Goal: Information Seeking & Learning: Learn about a topic

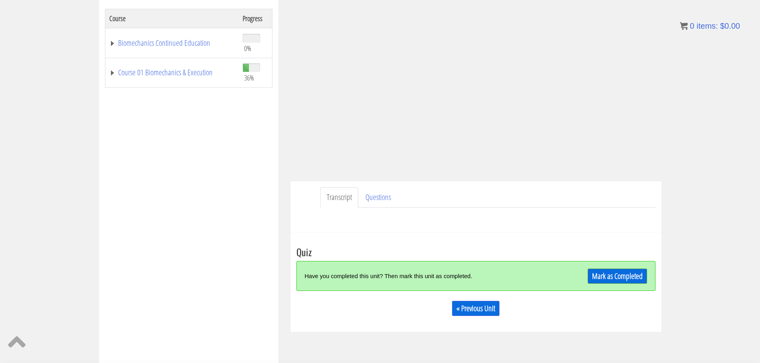
scroll to position [132, 0]
click at [599, 279] on link "Mark as Completed" at bounding box center [617, 275] width 59 height 15
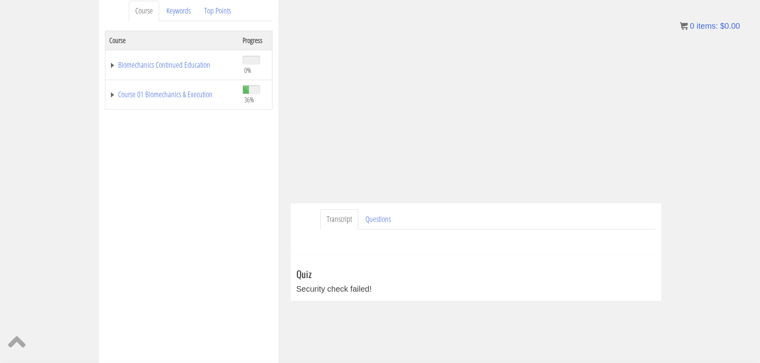
scroll to position [0, 0]
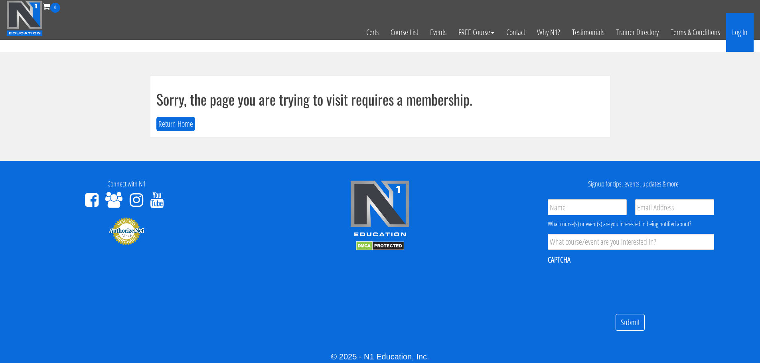
click at [733, 28] on link "Log In" at bounding box center [740, 32] width 28 height 39
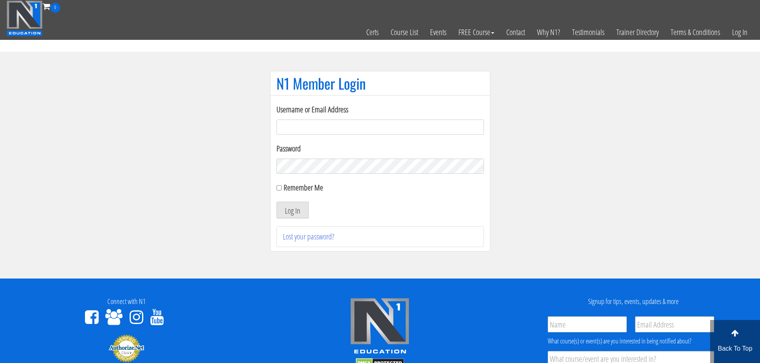
click at [388, 122] on input "Username or Email Address" at bounding box center [379, 127] width 207 height 15
type input "[EMAIL_ADDRESS][DOMAIN_NAME]"
click at [276, 202] on button "Log In" at bounding box center [292, 210] width 32 height 17
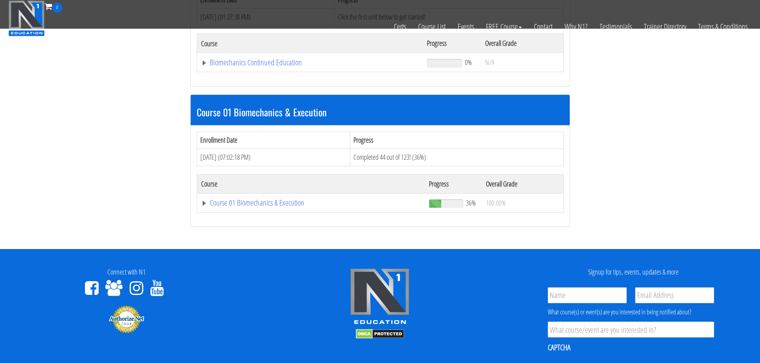
scroll to position [164, 0]
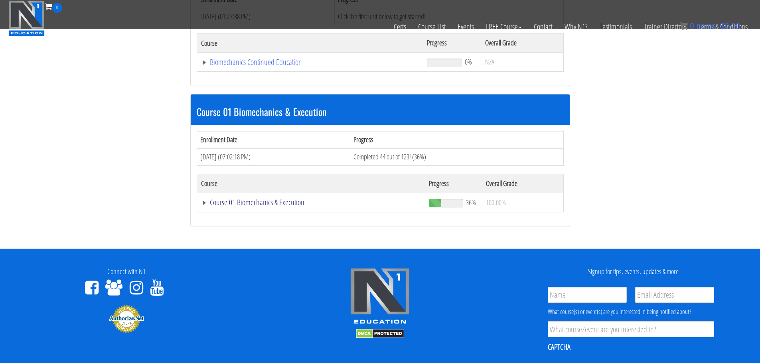
click at [261, 66] on link "Course 01 Biomechanics & Execution" at bounding box center [310, 62] width 218 height 8
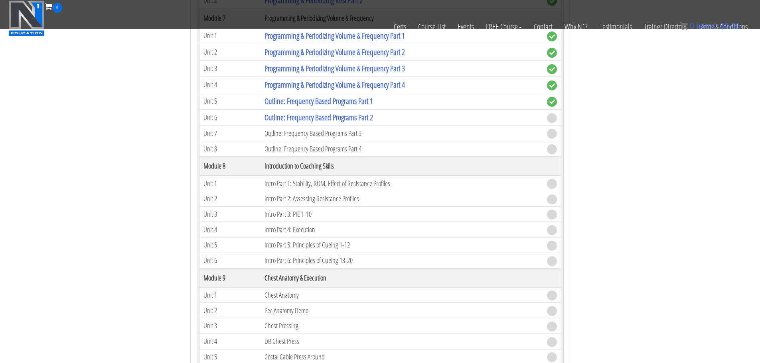
scroll to position [1139, 0]
click at [359, 116] on link "Outline: Frequency Based Programs Part 2" at bounding box center [318, 117] width 109 height 11
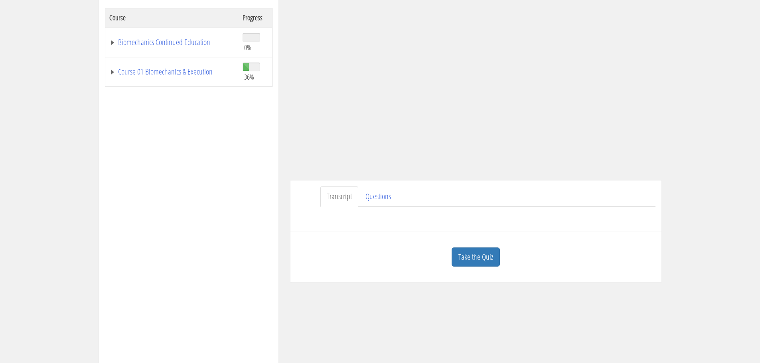
scroll to position [136, 0]
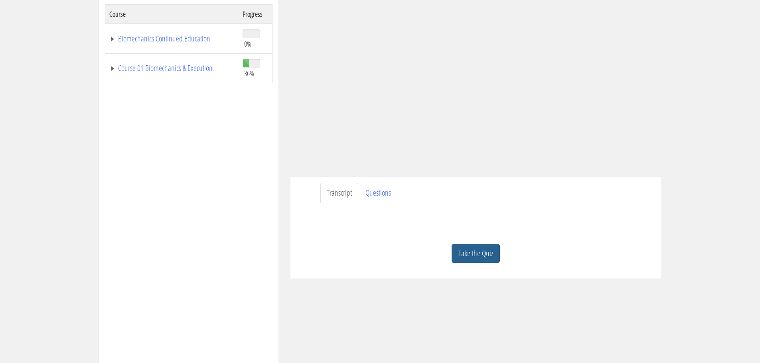
click at [476, 258] on link "Take the Quiz" at bounding box center [476, 254] width 48 height 20
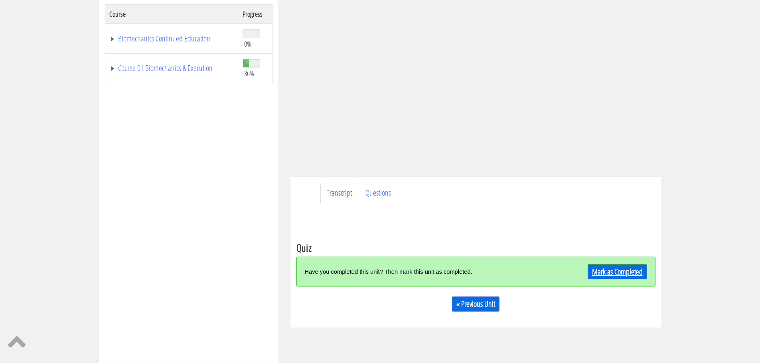
click at [612, 265] on link "Mark as Completed" at bounding box center [617, 271] width 59 height 15
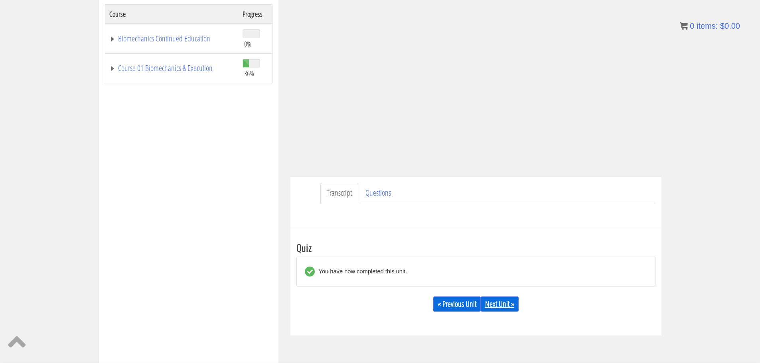
click at [511, 299] on link "Next Unit »" at bounding box center [500, 304] width 38 height 15
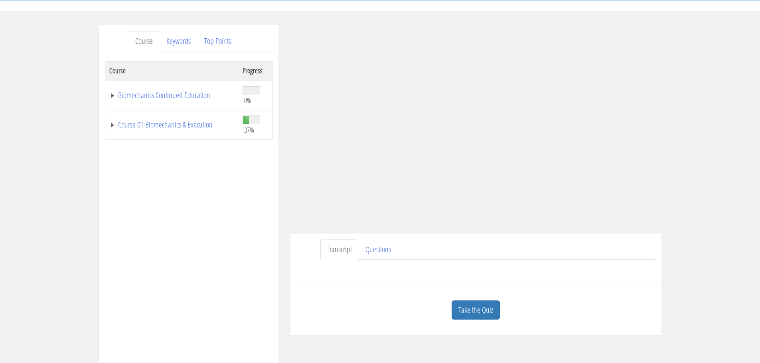
scroll to position [80, 0]
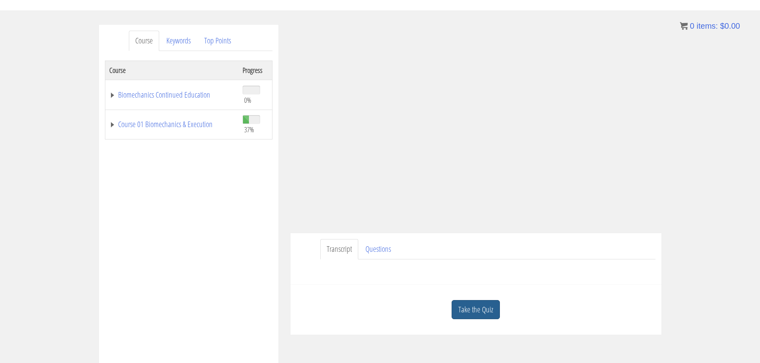
click at [476, 314] on link "Take the Quiz" at bounding box center [476, 310] width 48 height 20
